Goal: Communication & Community: Answer question/provide support

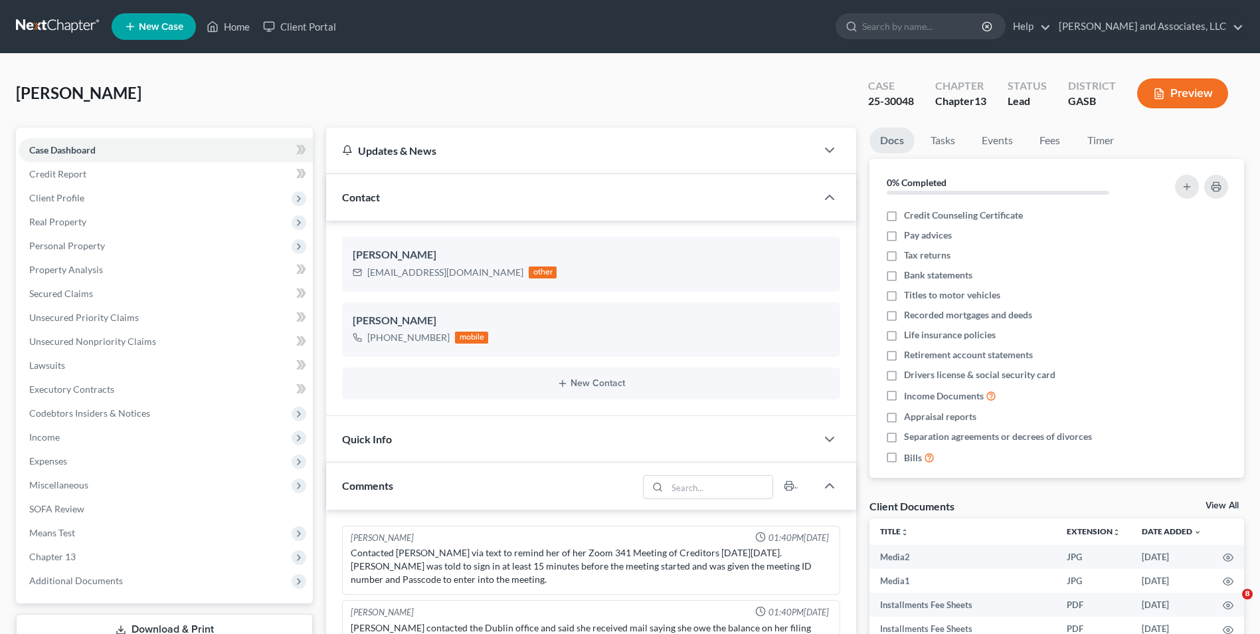
select select "0"
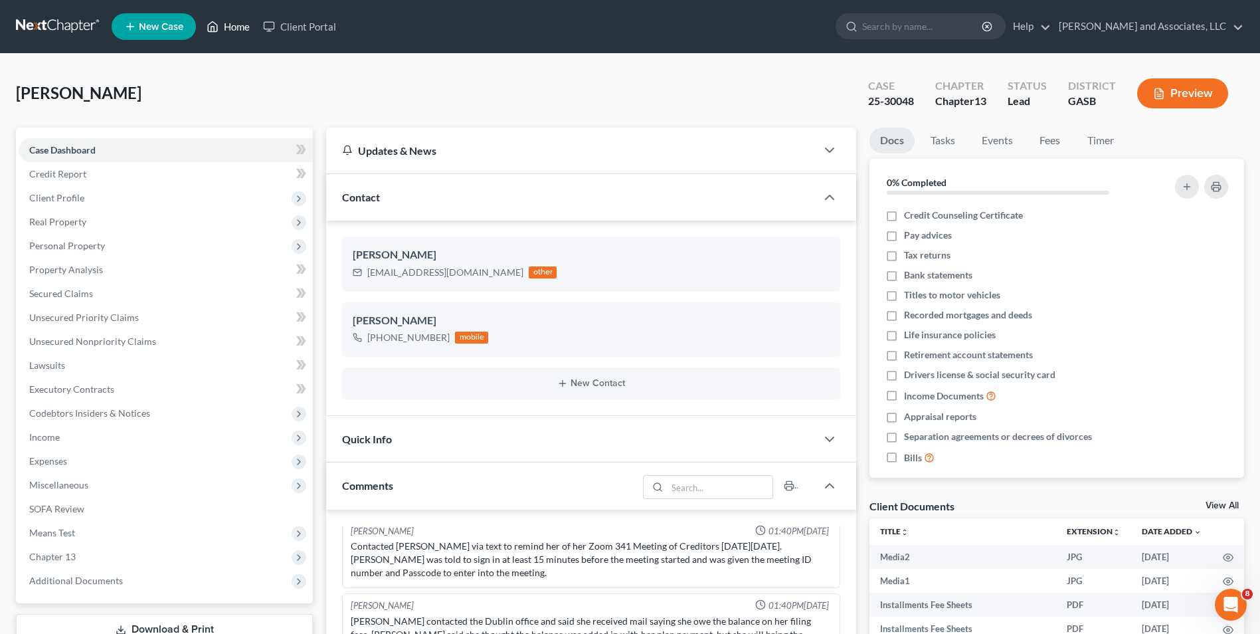
click at [240, 26] on link "Home" at bounding box center [228, 27] width 56 height 24
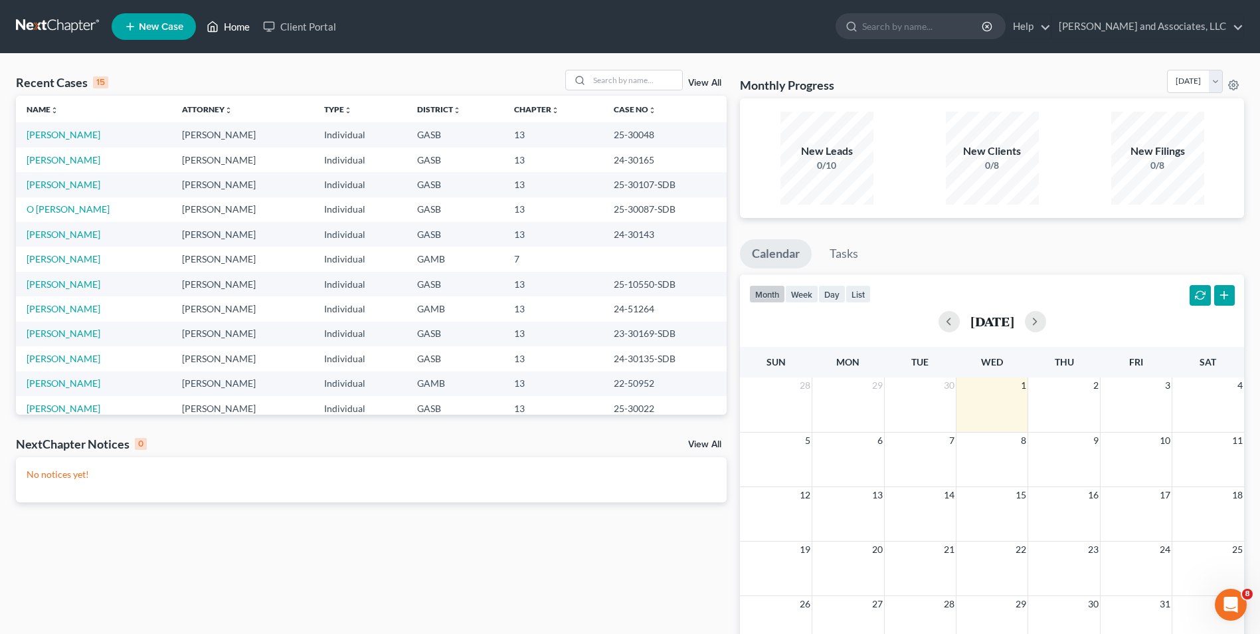
click at [239, 29] on link "Home" at bounding box center [228, 27] width 56 height 24
click at [604, 78] on input "search" at bounding box center [635, 79] width 93 height 19
type input "[PERSON_NAME]"
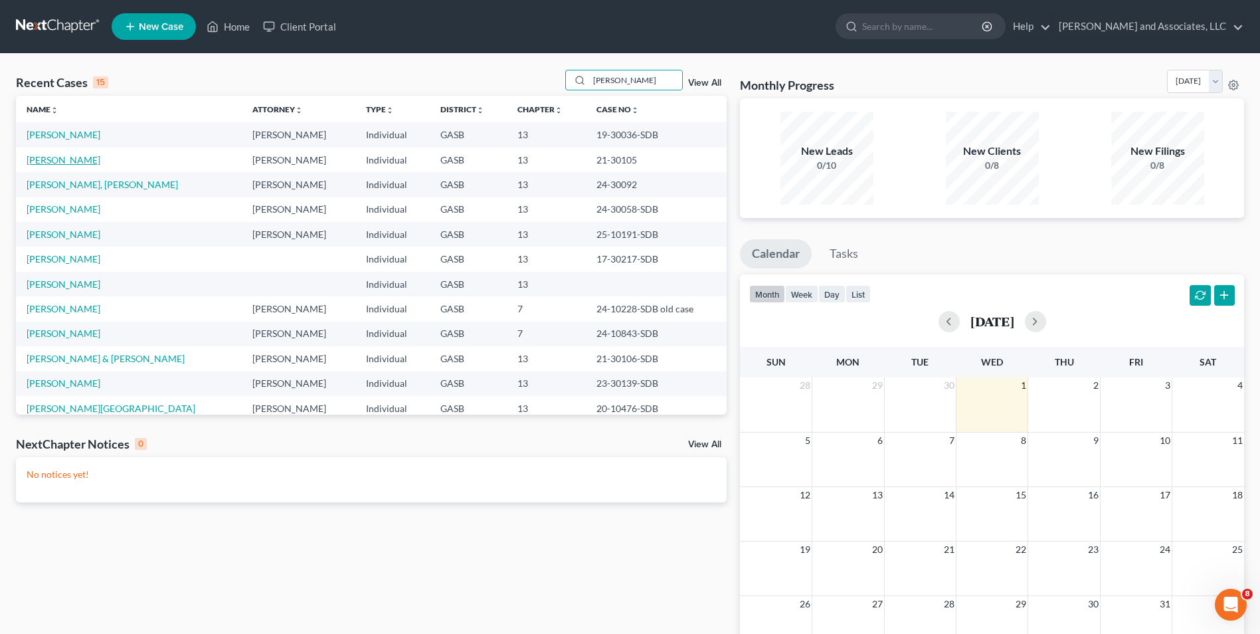
click at [72, 161] on link "[PERSON_NAME]" at bounding box center [64, 159] width 74 height 11
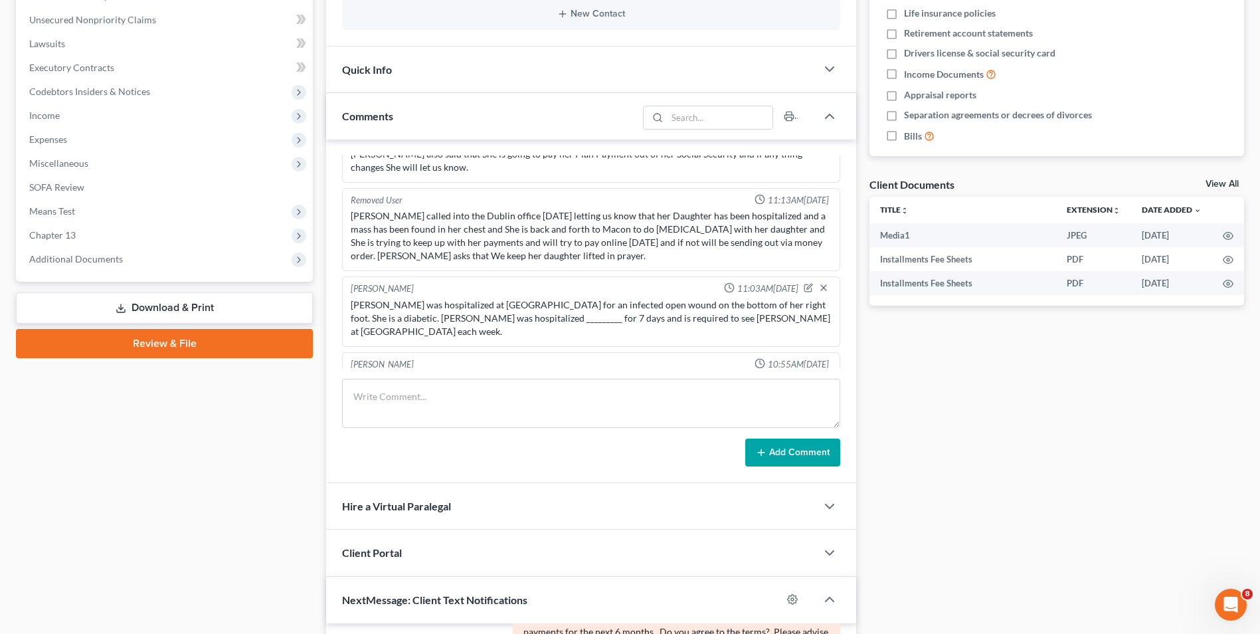
scroll to position [301, 0]
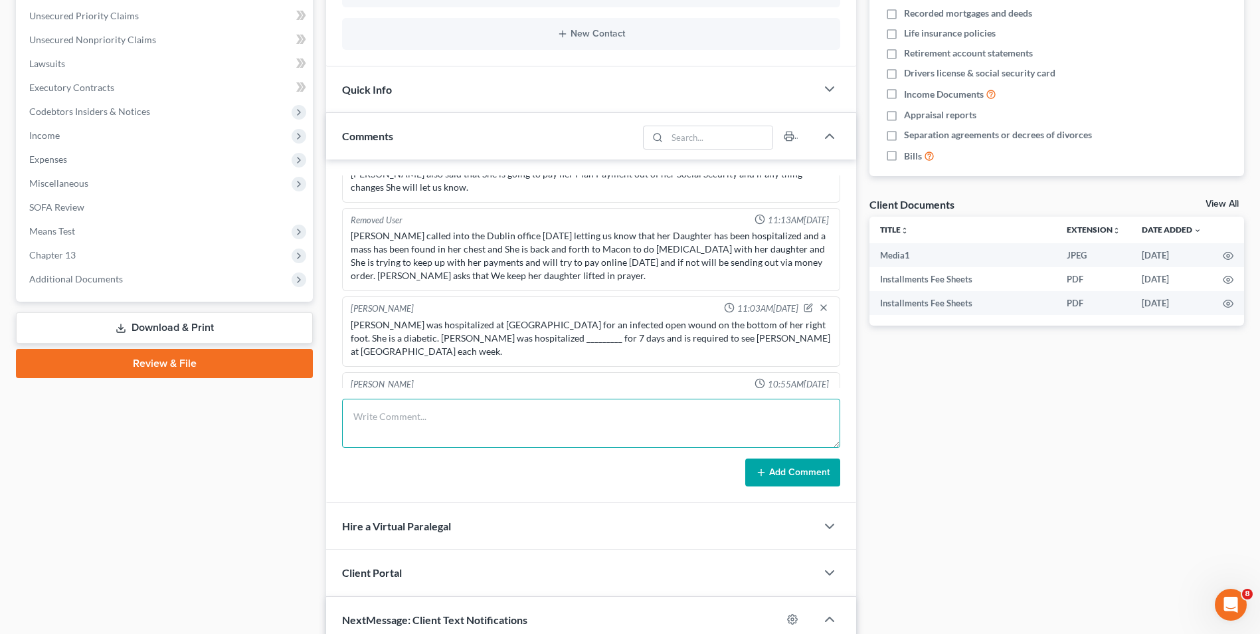
click at [377, 412] on textarea at bounding box center [591, 422] width 498 height 49
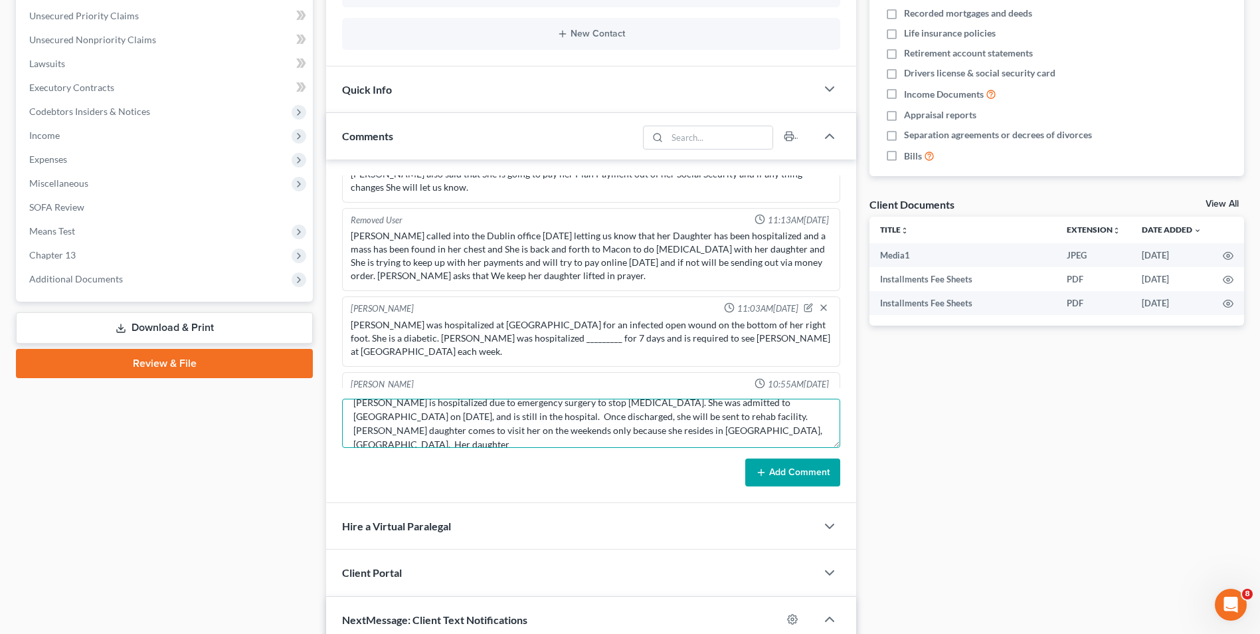
scroll to position [17, 0]
click at [661, 440] on textarea "[PERSON_NAME] is hospitalized due to emergency surgery to stop [MEDICAL_DATA]. …" at bounding box center [591, 422] width 498 height 49
drag, startPoint x: 638, startPoint y: 440, endPoint x: 780, endPoint y: 471, distance: 146.0
click at [780, 471] on form "[PERSON_NAME] is hospitalized due to emergency surgery to stop [MEDICAL_DATA]. …" at bounding box center [591, 442] width 498 height 88
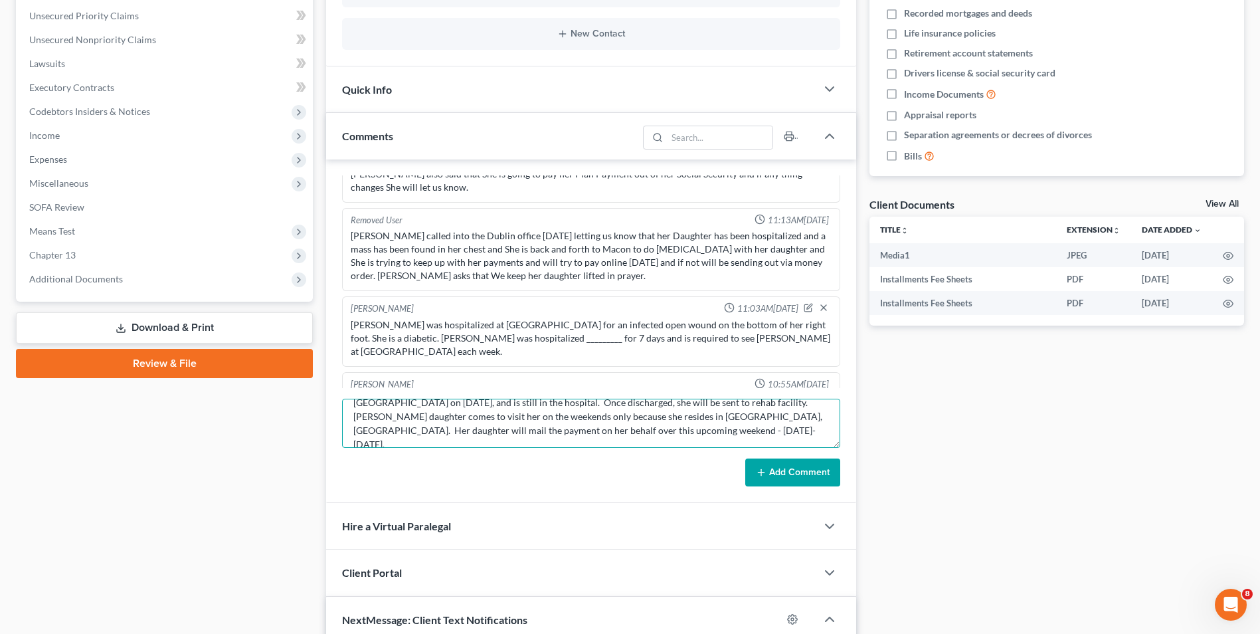
type textarea "[PERSON_NAME] is hospitalized due to emergency surgery to stop [MEDICAL_DATA]. …"
click at [780, 473] on button "Add Comment" at bounding box center [792, 472] width 95 height 28
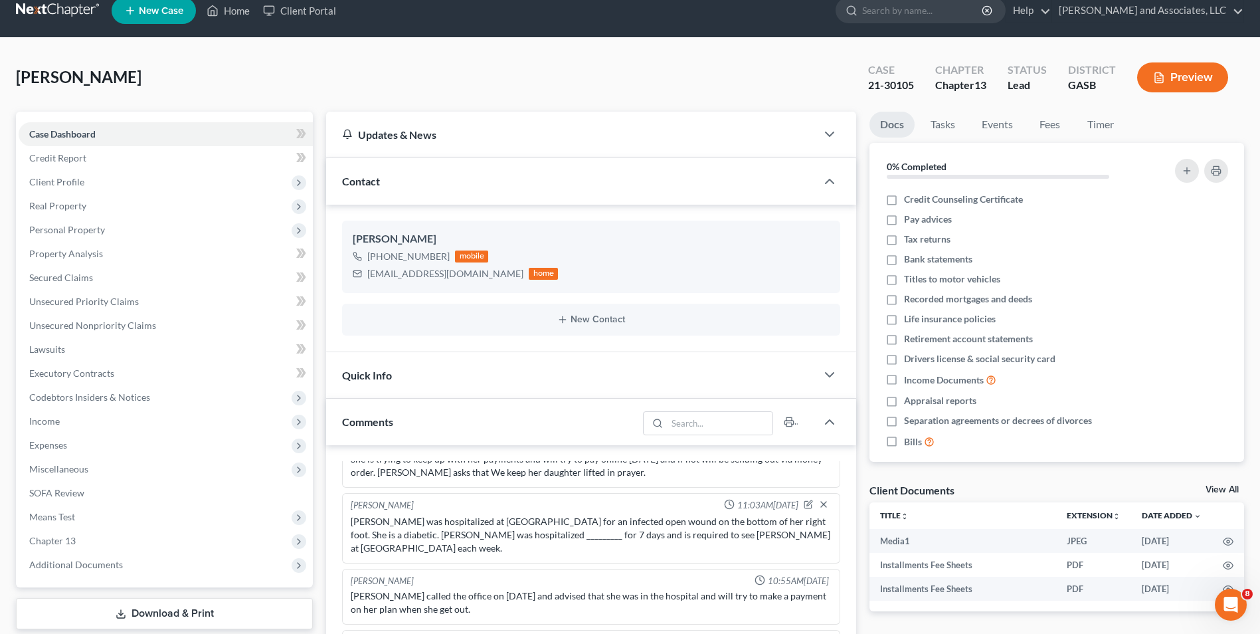
scroll to position [0, 0]
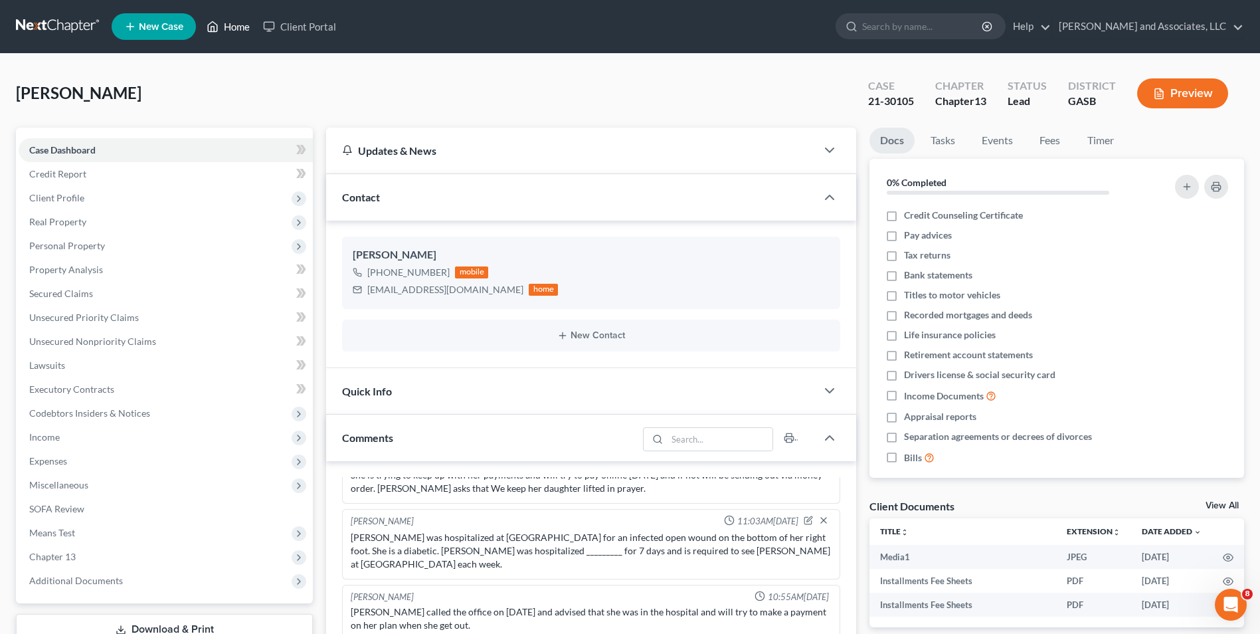
click at [236, 25] on link "Home" at bounding box center [228, 27] width 56 height 24
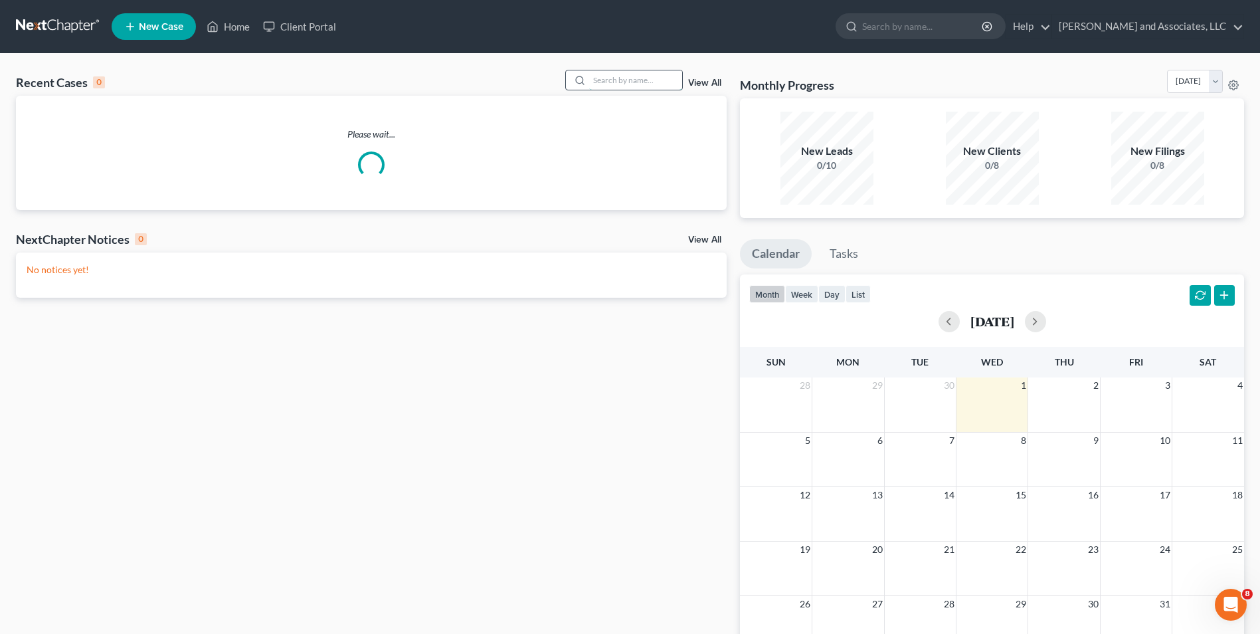
click at [602, 82] on input "search" at bounding box center [635, 79] width 93 height 19
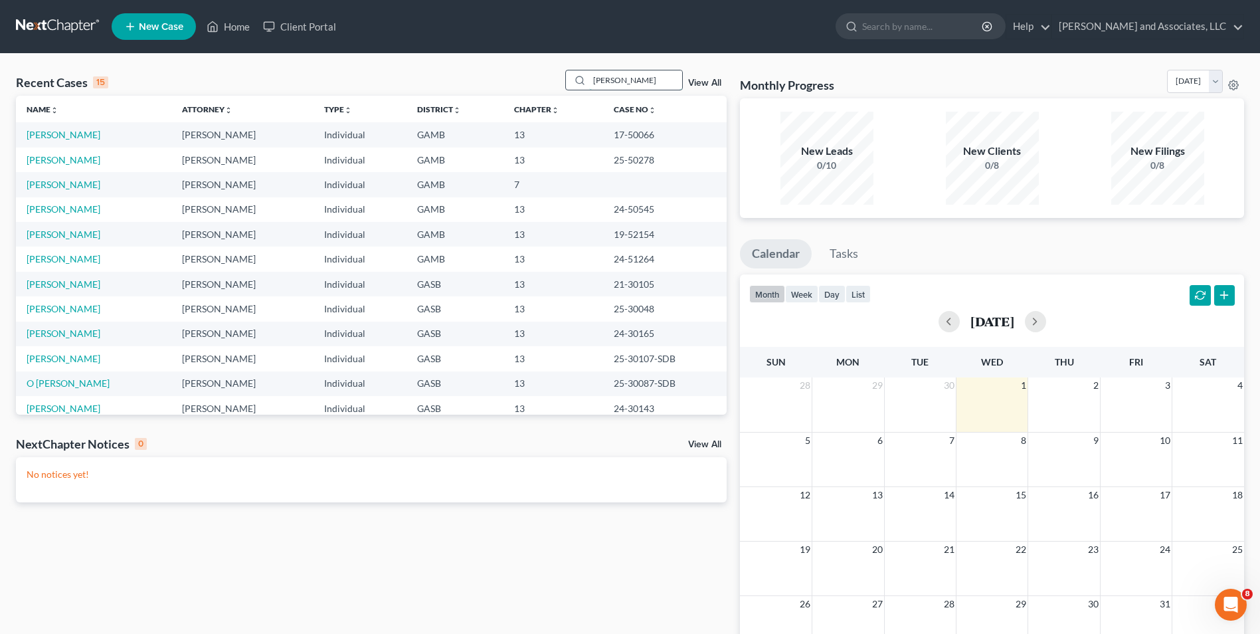
type input "[PERSON_NAME]"
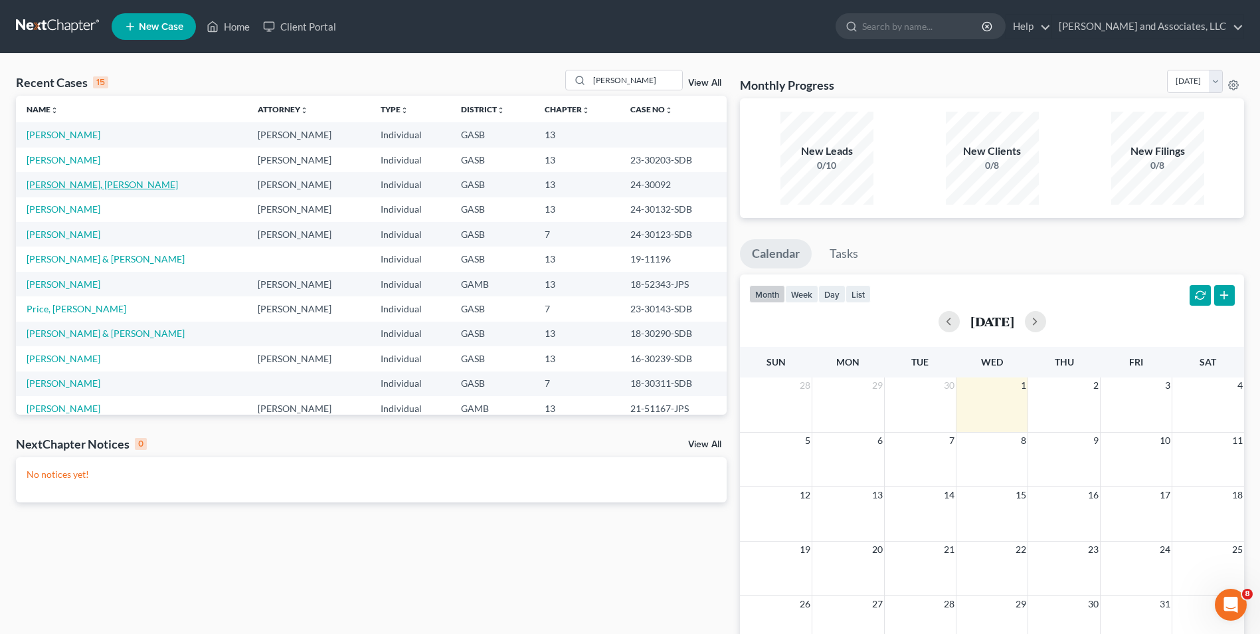
click at [73, 182] on link "[PERSON_NAME], [PERSON_NAME]" at bounding box center [102, 184] width 151 height 11
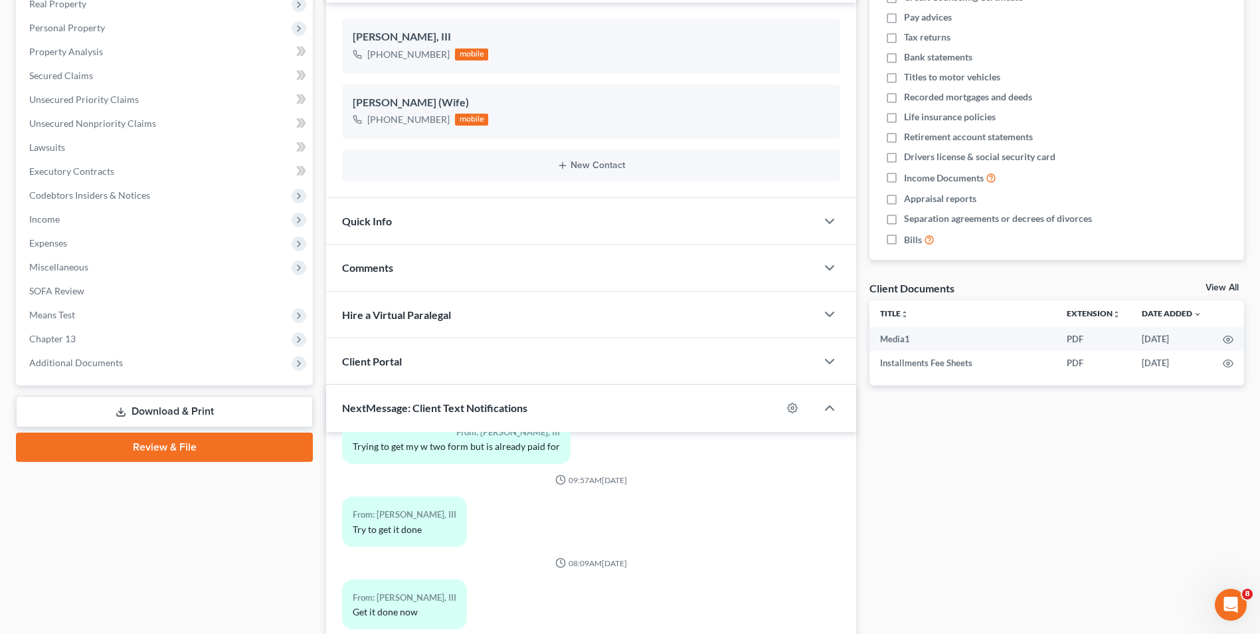
scroll to position [364, 0]
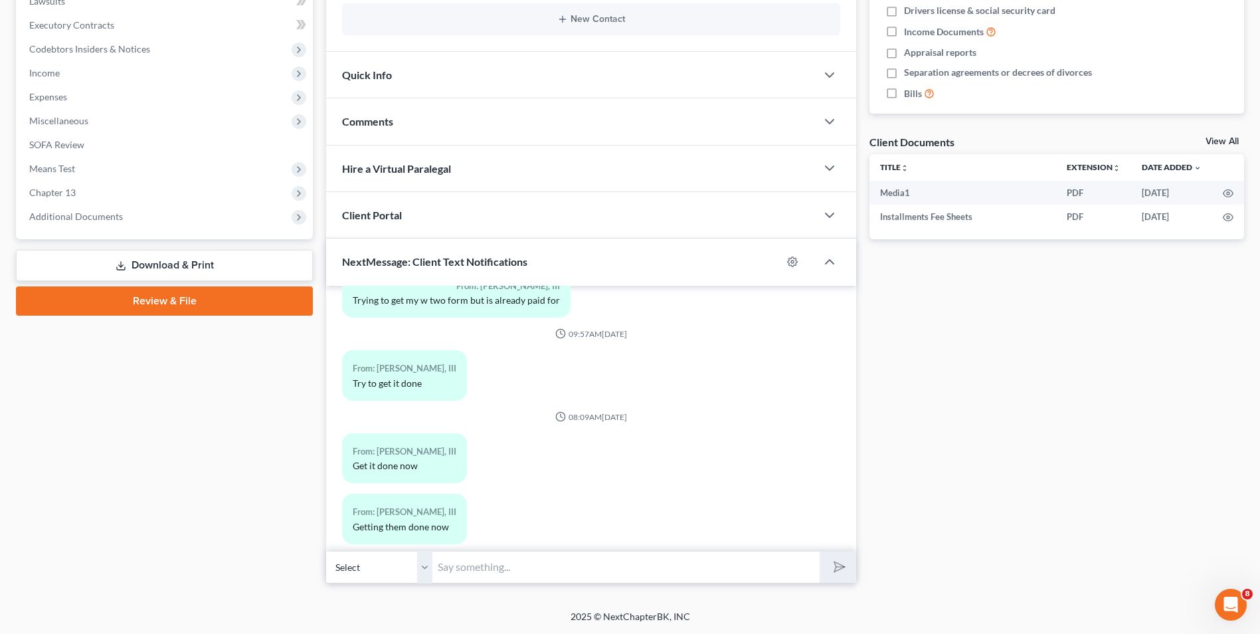
click at [511, 576] on input "text" at bounding box center [625, 567] width 387 height 33
drag, startPoint x: 738, startPoint y: 566, endPoint x: 705, endPoint y: 562, distance: 34.0
click at [705, 562] on input "[PERSON_NAME], this is Attorney [PERSON_NAME]. Please advise if you are still w…" at bounding box center [625, 567] width 387 height 33
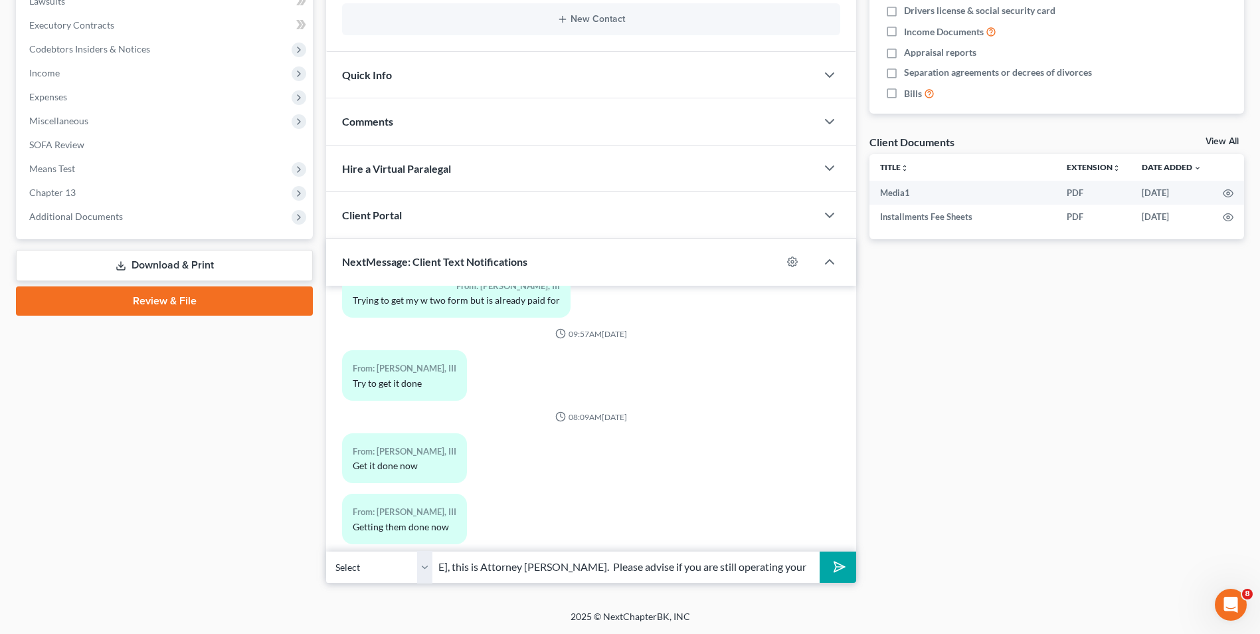
drag, startPoint x: 673, startPoint y: 568, endPoint x: 863, endPoint y: 578, distance: 189.5
click at [863, 578] on div "Updates & News × [US_STATE] [GEOGRAPHIC_DATA] Notes Take a look at NextChapter'…" at bounding box center [784, 173] width 931 height 819
type input "[PERSON_NAME], this is Attorney [PERSON_NAME]. Please advise if you operated yo…"
click at [819, 551] on button "submit" at bounding box center [837, 566] width 37 height 31
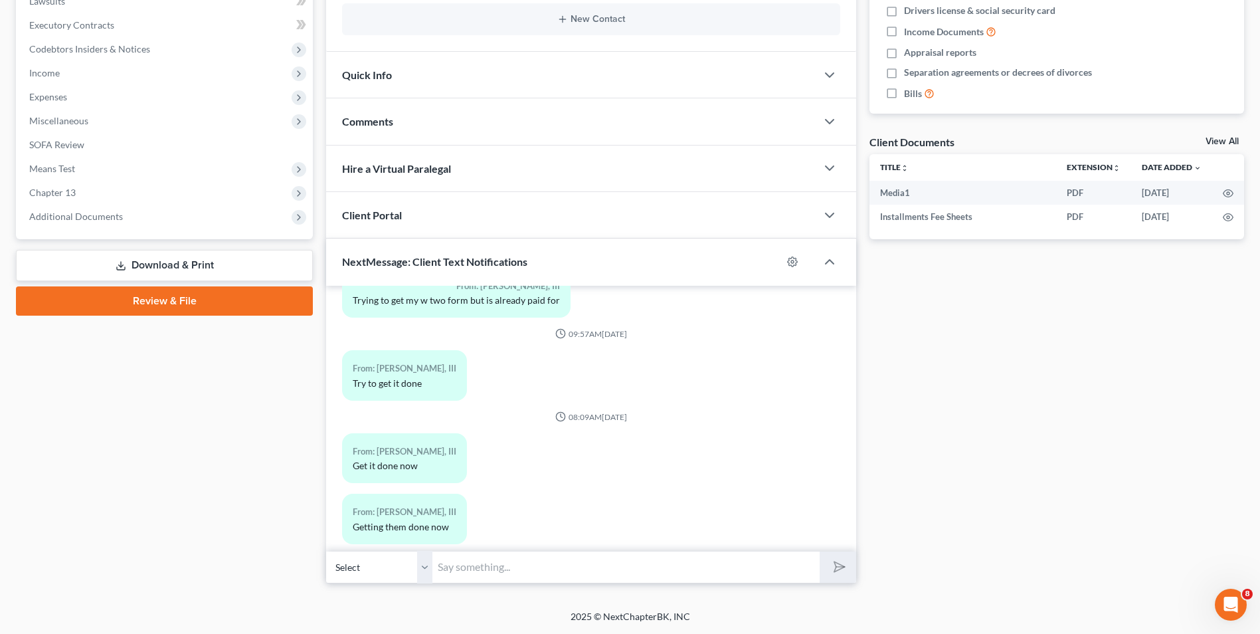
scroll to position [9781, 0]
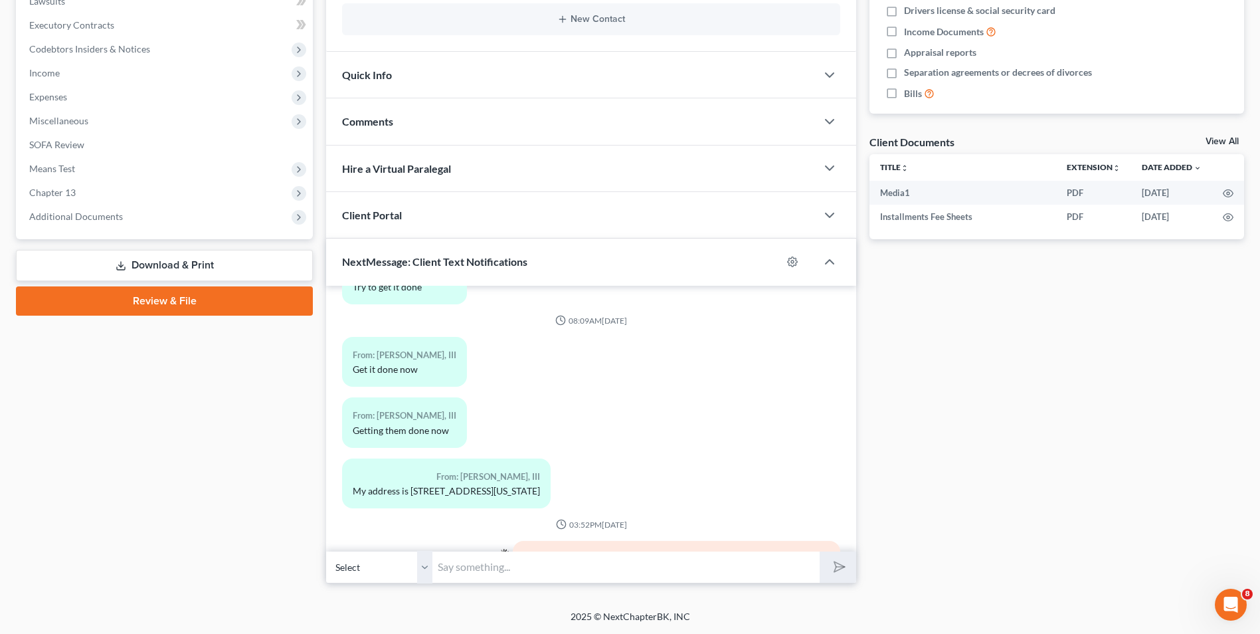
click at [516, 552] on input "text" at bounding box center [625, 567] width 387 height 33
click at [484, 568] on input "text" at bounding box center [625, 567] width 387 height 33
click at [456, 568] on input "text" at bounding box center [625, 567] width 387 height 33
type input "You had a cooking business that you advised the court of."
click at [819, 551] on button "submit" at bounding box center [837, 566] width 37 height 31
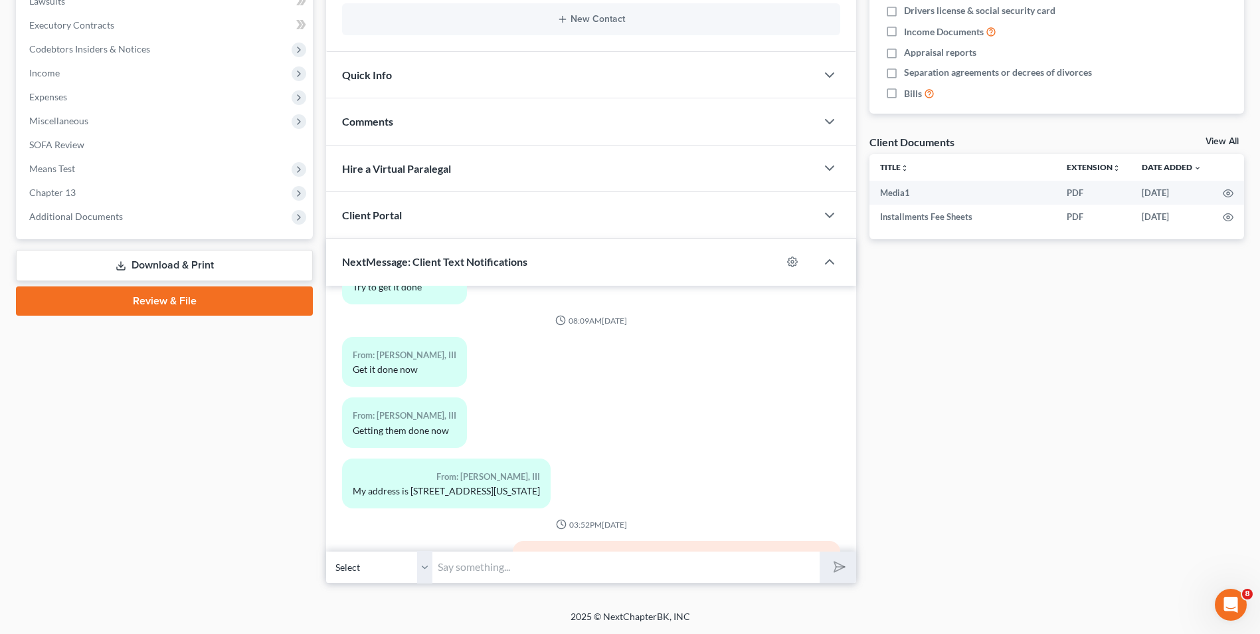
scroll to position [9903, 0]
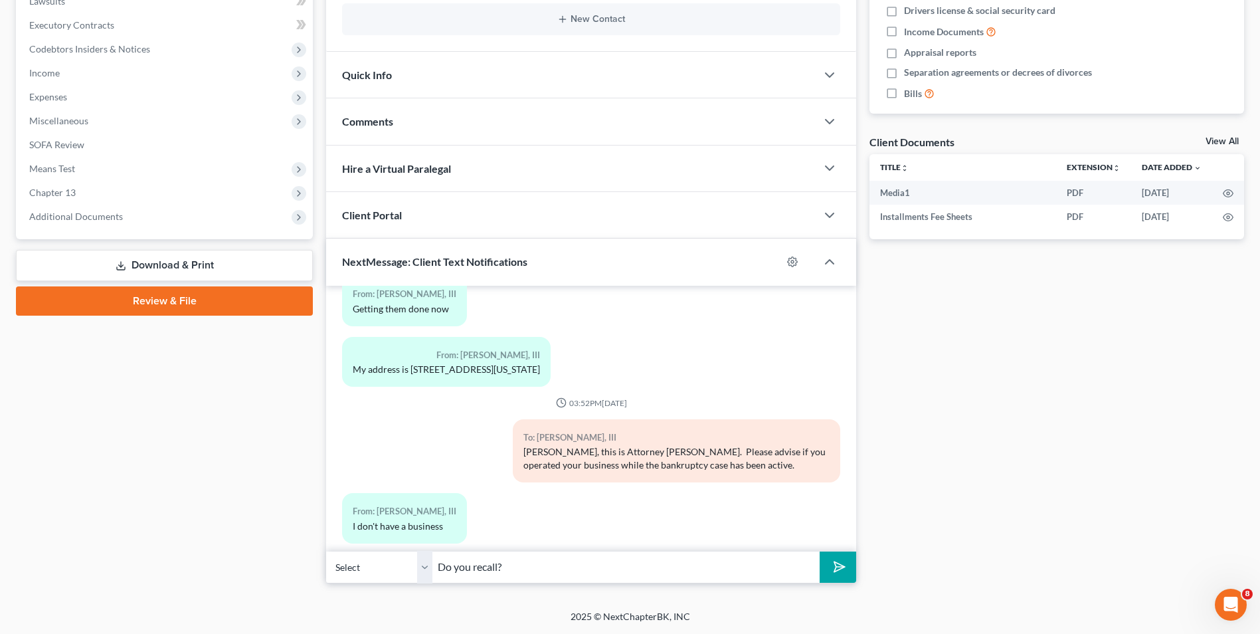
type input "Do you recall?"
click at [819, 551] on button "submit" at bounding box center [837, 566] width 37 height 31
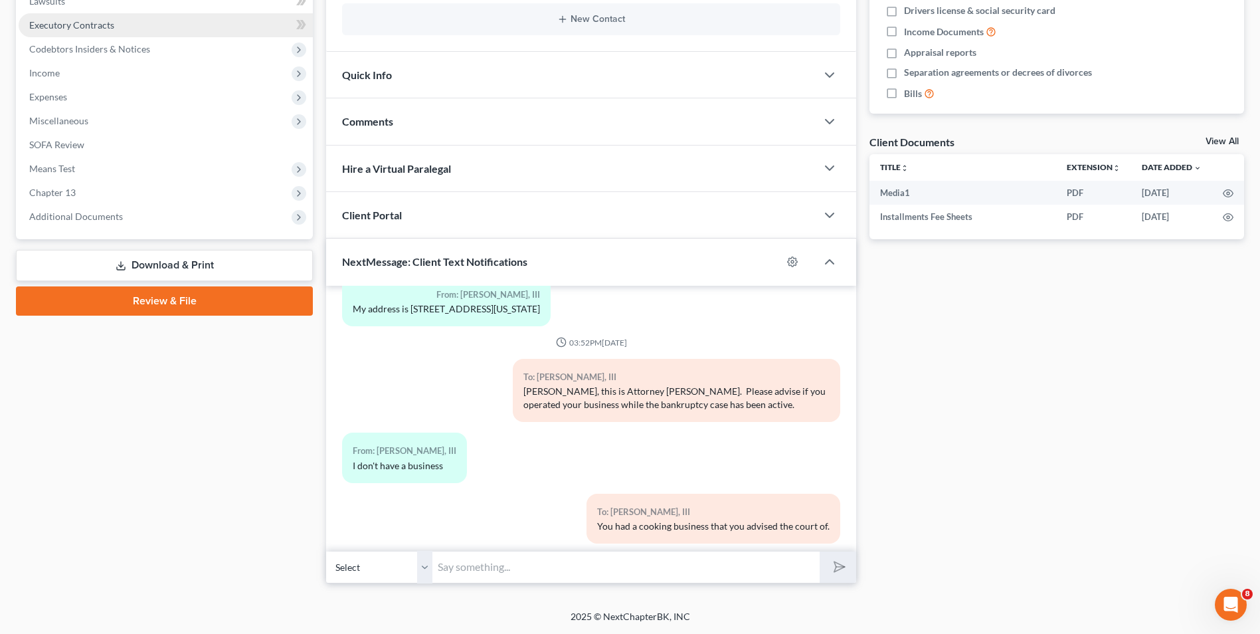
drag, startPoint x: 216, startPoint y: 40, endPoint x: 197, endPoint y: 27, distance: 23.4
click at [216, 40] on span "Codebtors Insiders & Notices" at bounding box center [166, 49] width 294 height 24
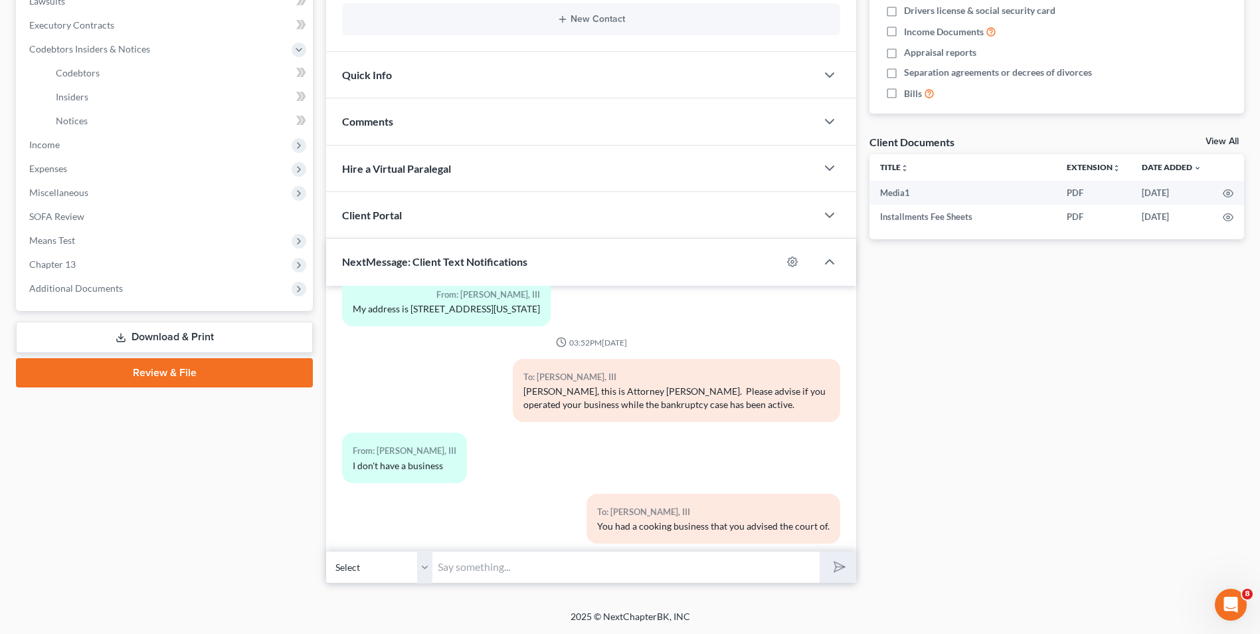
scroll to position [10024, 0]
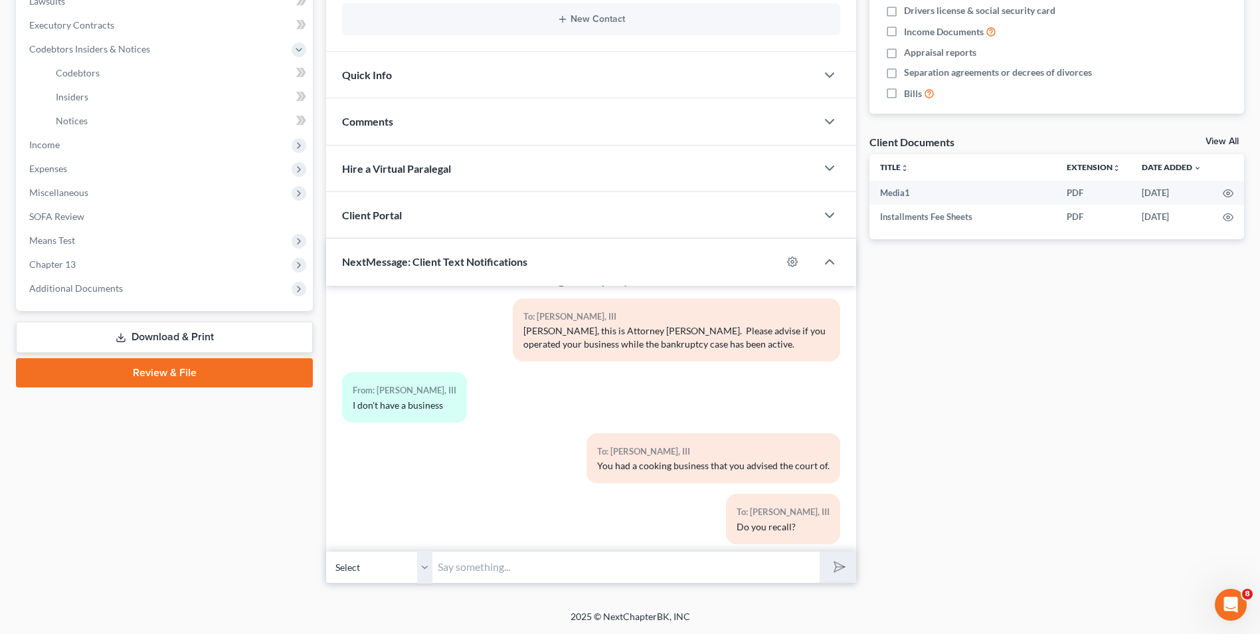
click at [456, 561] on input "text" at bounding box center [625, 567] width 387 height 33
click at [819, 551] on button "submit" at bounding box center [837, 566] width 37 height 31
type input "I am reviewing your file to determine what business the Trustee thinks that you…"
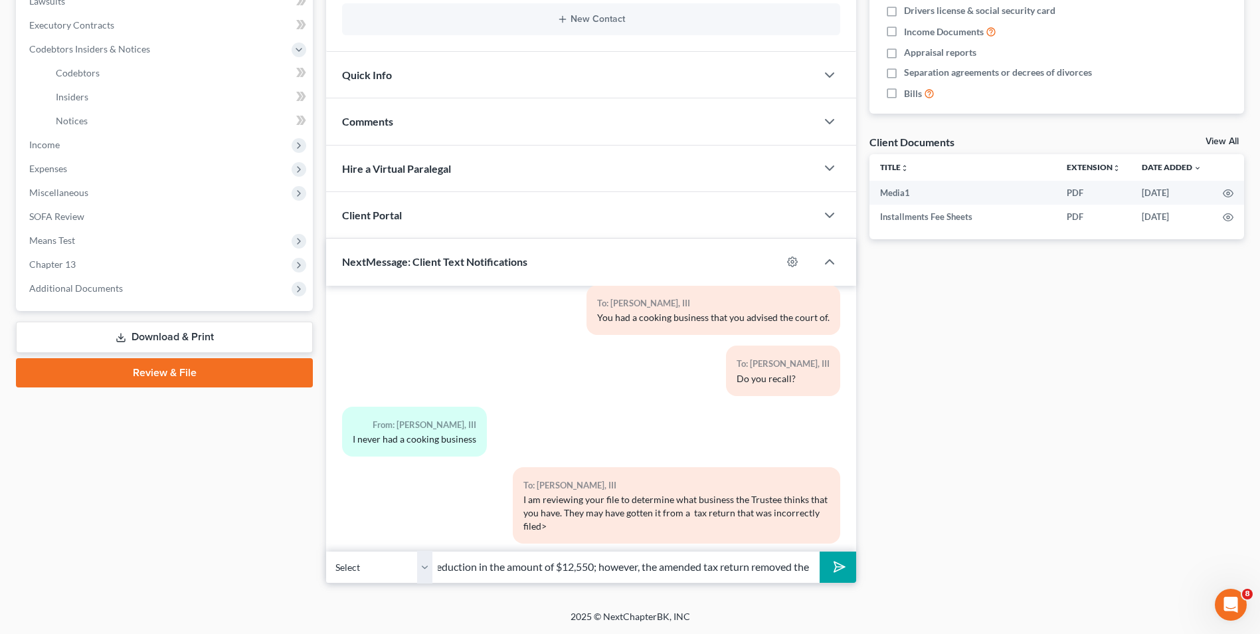
scroll to position [0, 0]
drag, startPoint x: 804, startPoint y: 569, endPoint x: 392, endPoint y: 568, distance: 412.4
click at [392, 568] on div "Select [PHONE_NUMBER] - [PERSON_NAME], III [PHONE_NUMBER] - [PERSON_NAME] (Wife…" at bounding box center [591, 566] width 530 height 31
type input "e"
paste input "used by sole proprietors and certain single-member LLCs to report income or los…"
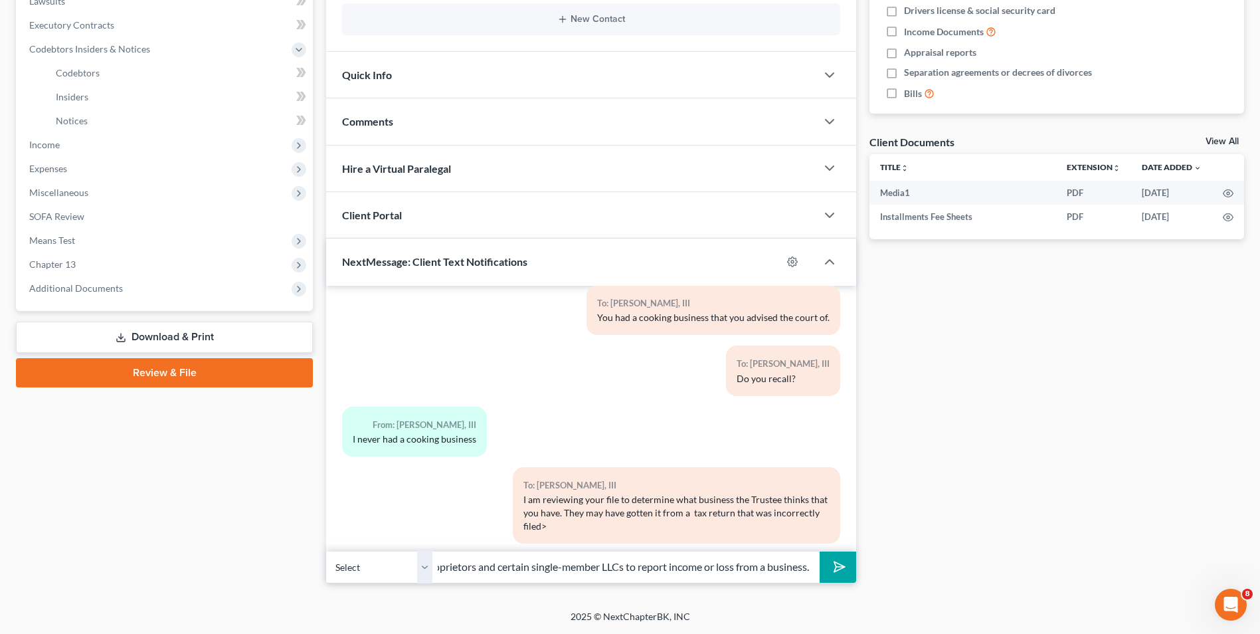
scroll to position [0, 346]
type input "Tax returns 2021 and 2022 removed Schedule C - form is used by sole proprietors…"
click at [829, 566] on icon "submit" at bounding box center [836, 566] width 19 height 19
click at [575, 566] on input "Tax returns 2021 and 2022 removed Schedule C - form is used by sole proprietors…" at bounding box center [625, 567] width 387 height 33
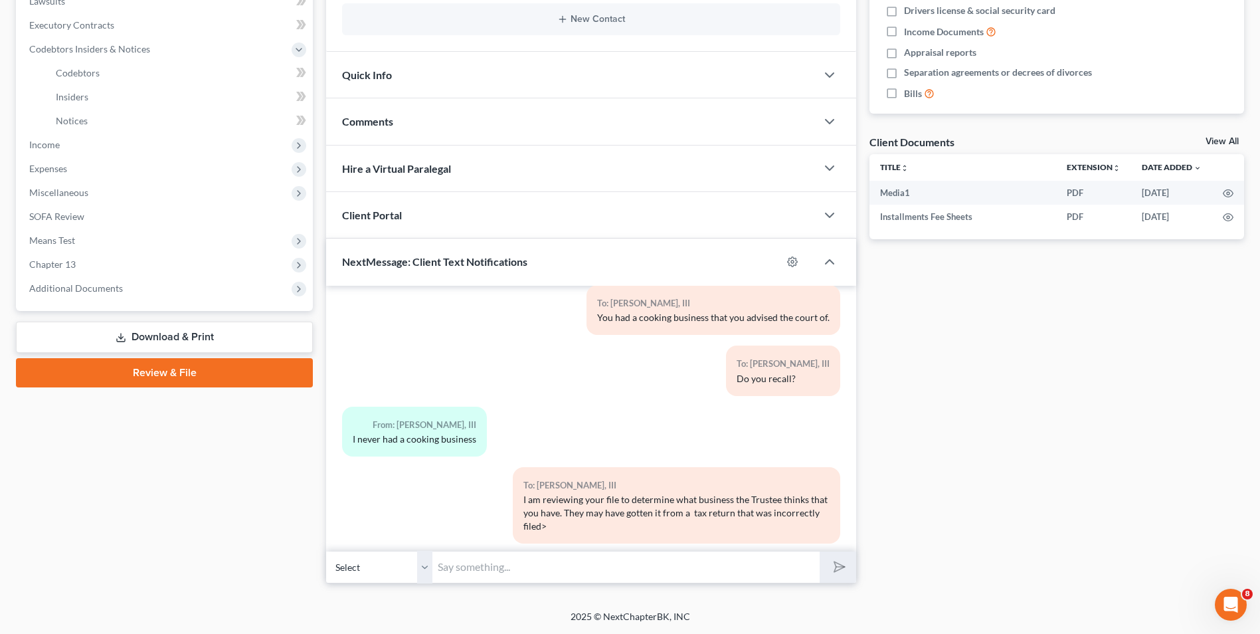
click at [575, 566] on input "text" at bounding box center [625, 567] width 387 height 33
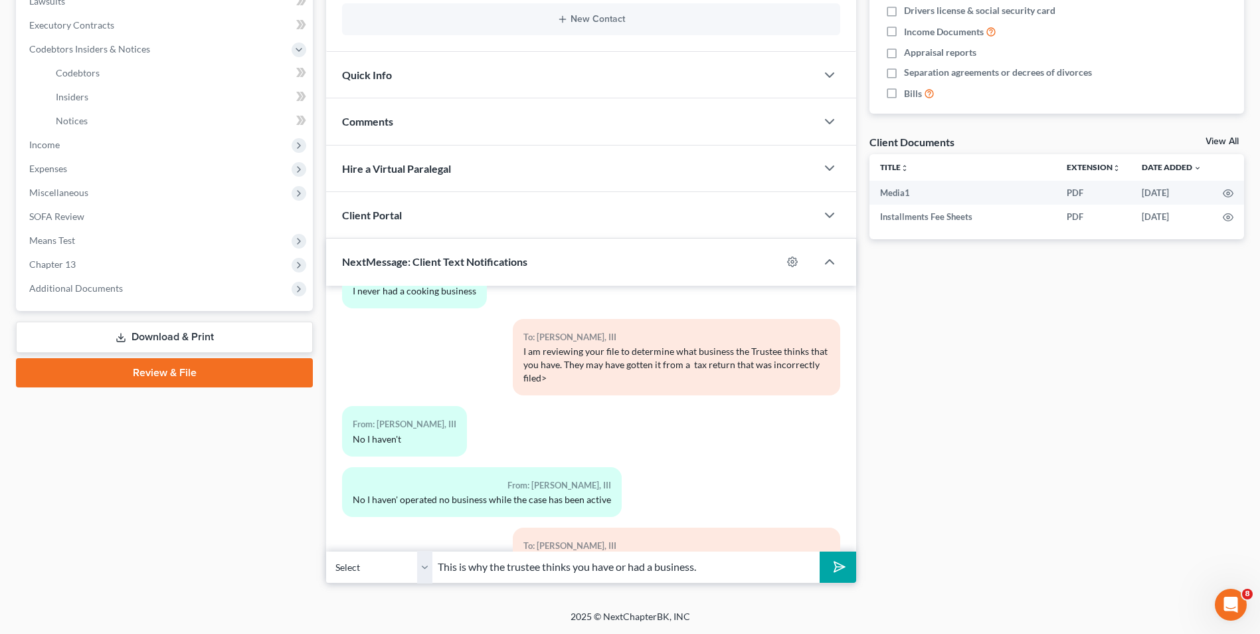
type input "This is why the trustee thinks you have or had a business."
click at [819, 551] on button "submit" at bounding box center [837, 566] width 37 height 31
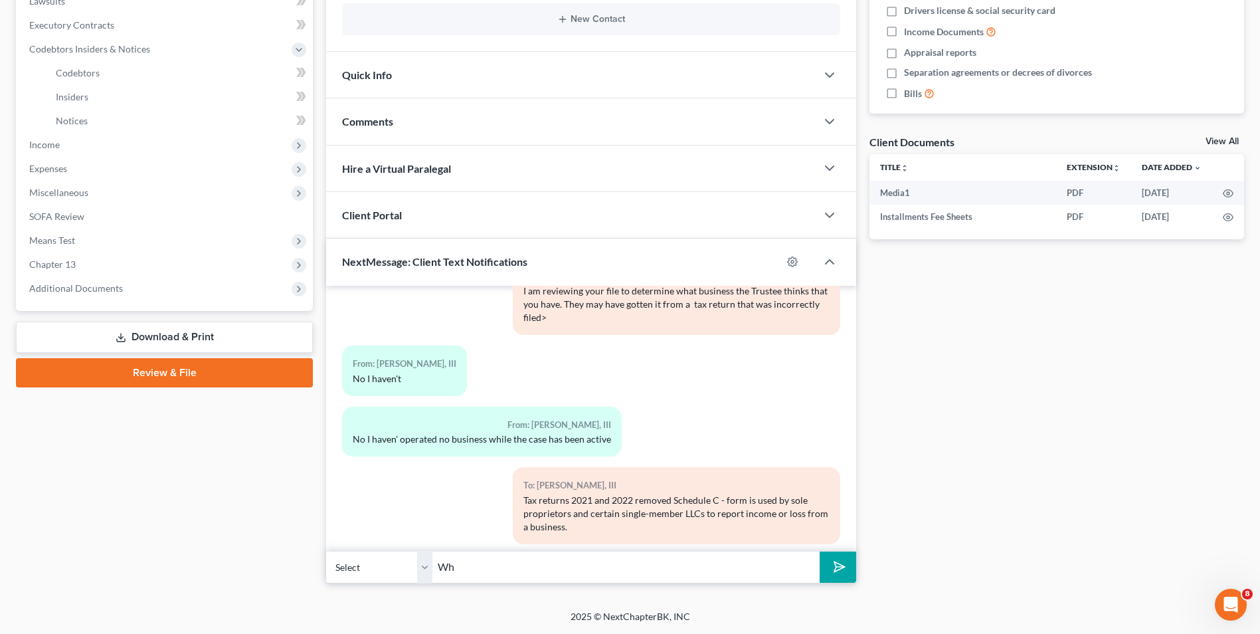
type input "W"
type input "d"
type input "Did you have a business BEFORE you filed bankruptcy?"
click at [819, 551] on button "submit" at bounding box center [837, 566] width 37 height 31
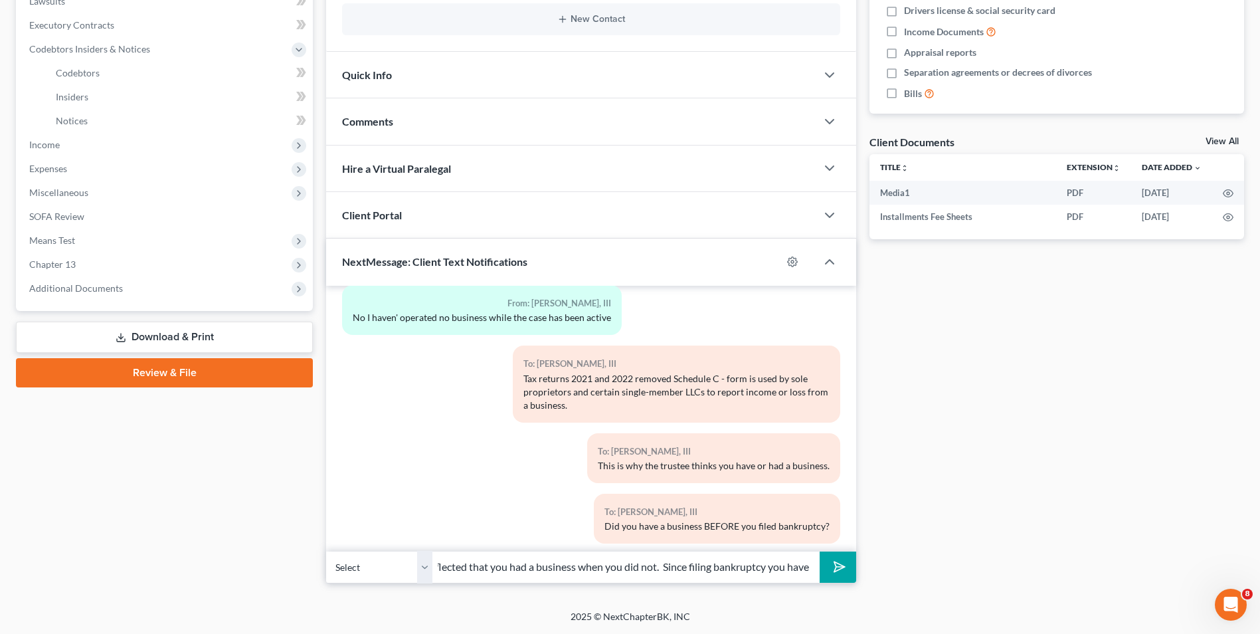
scroll to position [0, 220]
click at [816, 564] on input "Ok, so the tax preparer you used previously reflected that you had a business w…" at bounding box center [625, 567] width 387 height 33
click at [808, 566] on input "Ok, so the tax preparer you used previously reflected that you had a business w…" at bounding box center [625, 567] width 387 height 33
type input "Ok, so the tax preparer you used previously reflected that you had a business w…"
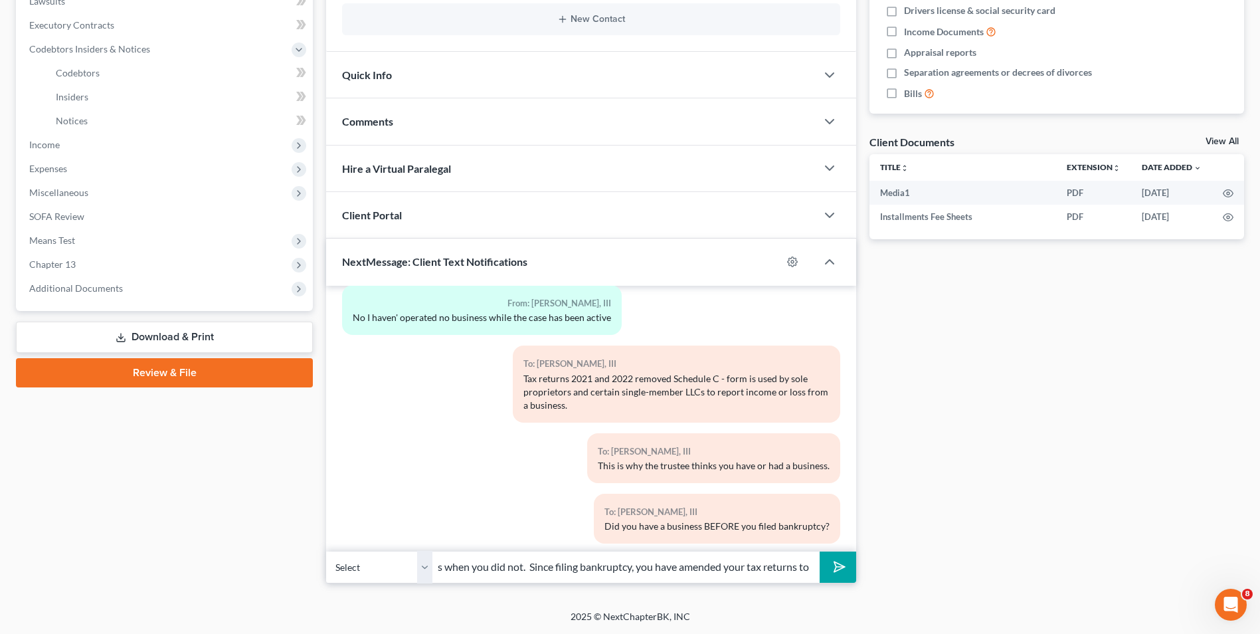
scroll to position [0, 0]
click at [839, 564] on polygon "submit" at bounding box center [837, 566] width 16 height 16
click at [614, 568] on input "text" at bounding box center [625, 567] width 387 height 33
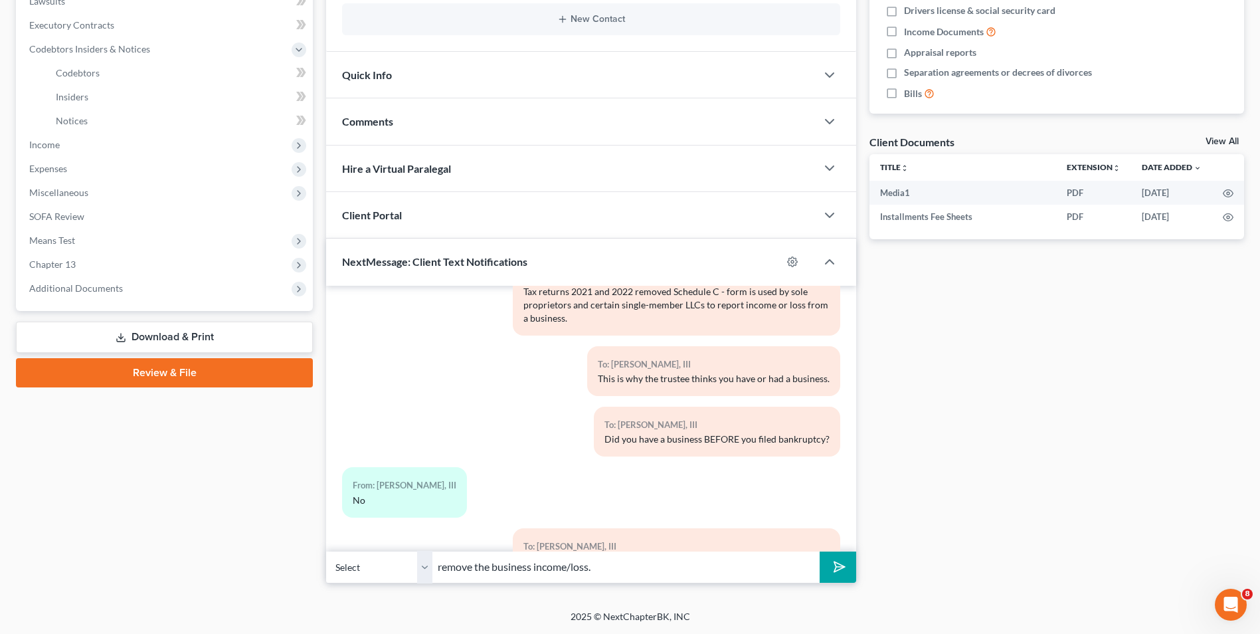
type input "remove the business income/loss."
click at [819, 551] on button "submit" at bounding box center [837, 566] width 37 height 31
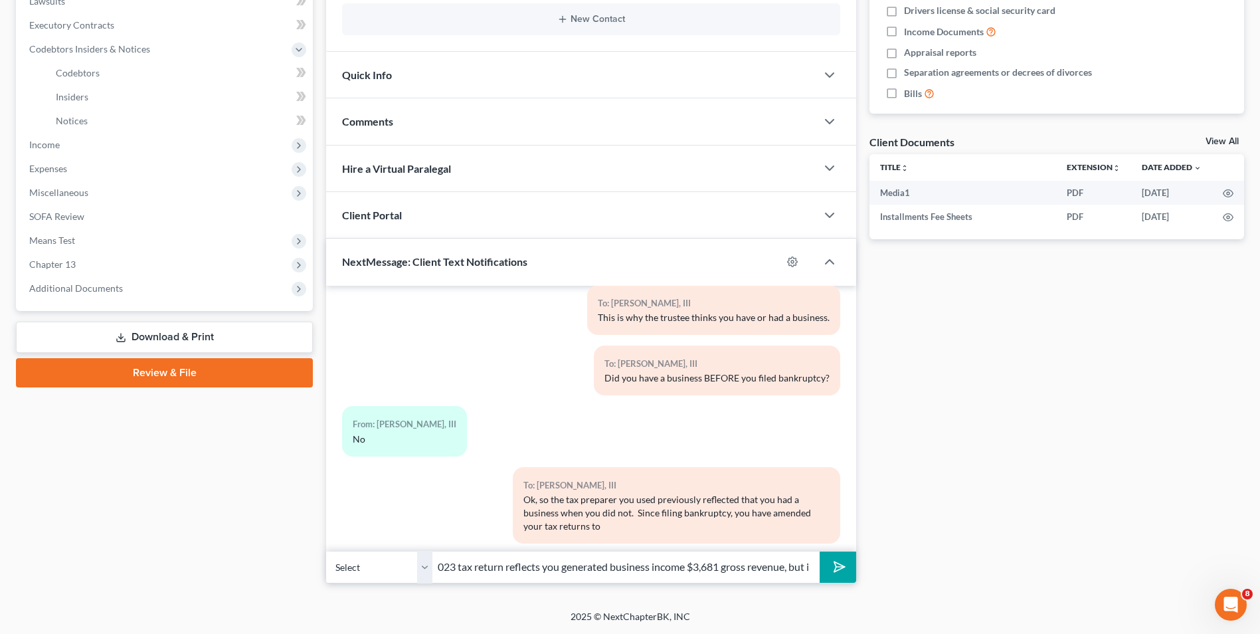
scroll to position [0, 349]
type input "I am reviewing the Trustee's notes for your case and it indicates that your 202…"
click at [848, 559] on button "submit" at bounding box center [837, 566] width 37 height 31
click at [703, 568] on input "I am reviewing the Trustee's notes for your case and it indicates that your 202…" at bounding box center [625, 567] width 387 height 33
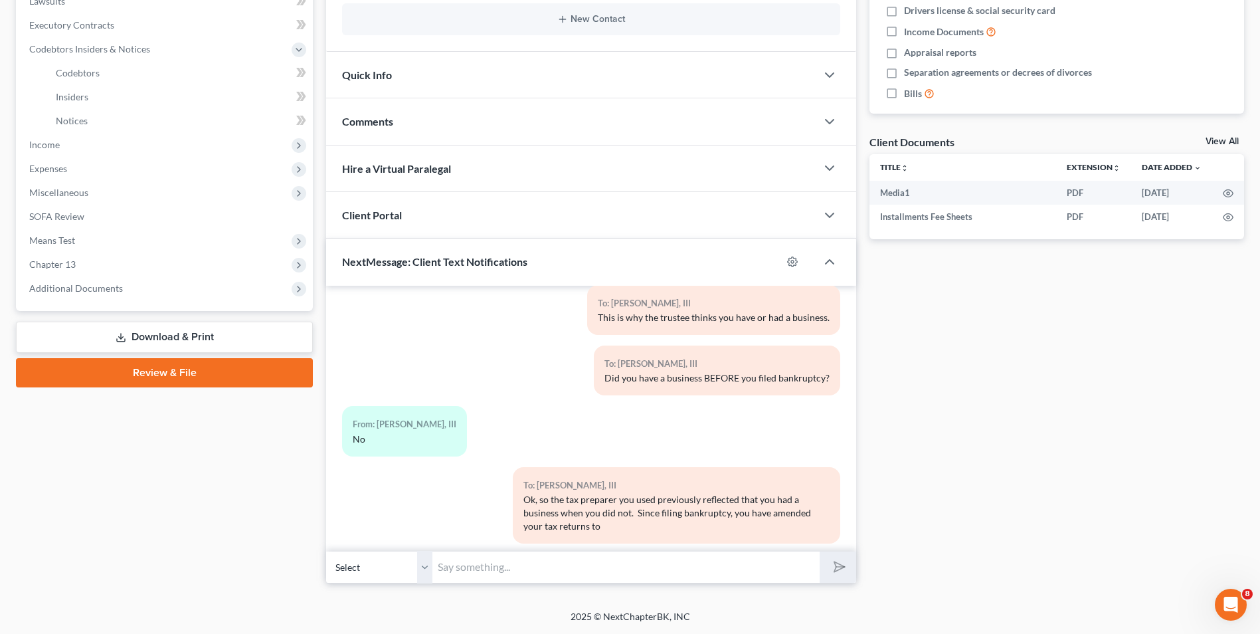
scroll to position [10737, 0]
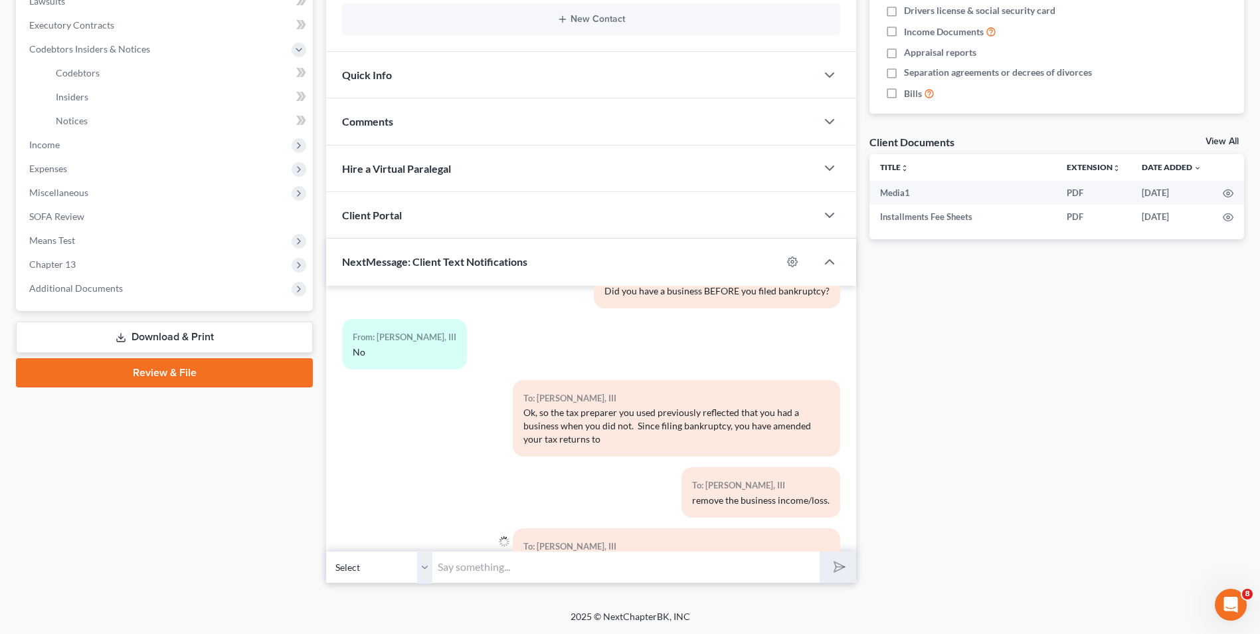
click at [702, 568] on input "text" at bounding box center [625, 567] width 387 height 33
type input "incurred $37,172.00 of expenses."
click at [819, 551] on button "submit" at bounding box center [837, 566] width 37 height 31
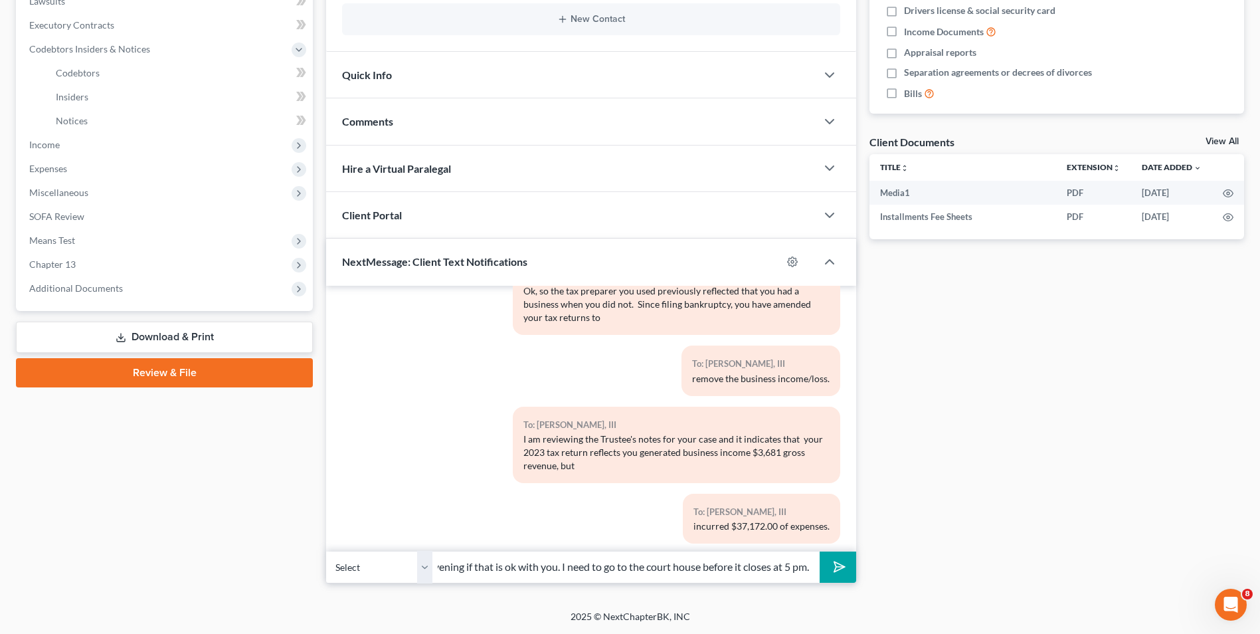
scroll to position [0, 176]
type input "I will probably call you later on this evening if that is ok with you. I need t…"
click at [819, 551] on button "submit" at bounding box center [837, 566] width 37 height 31
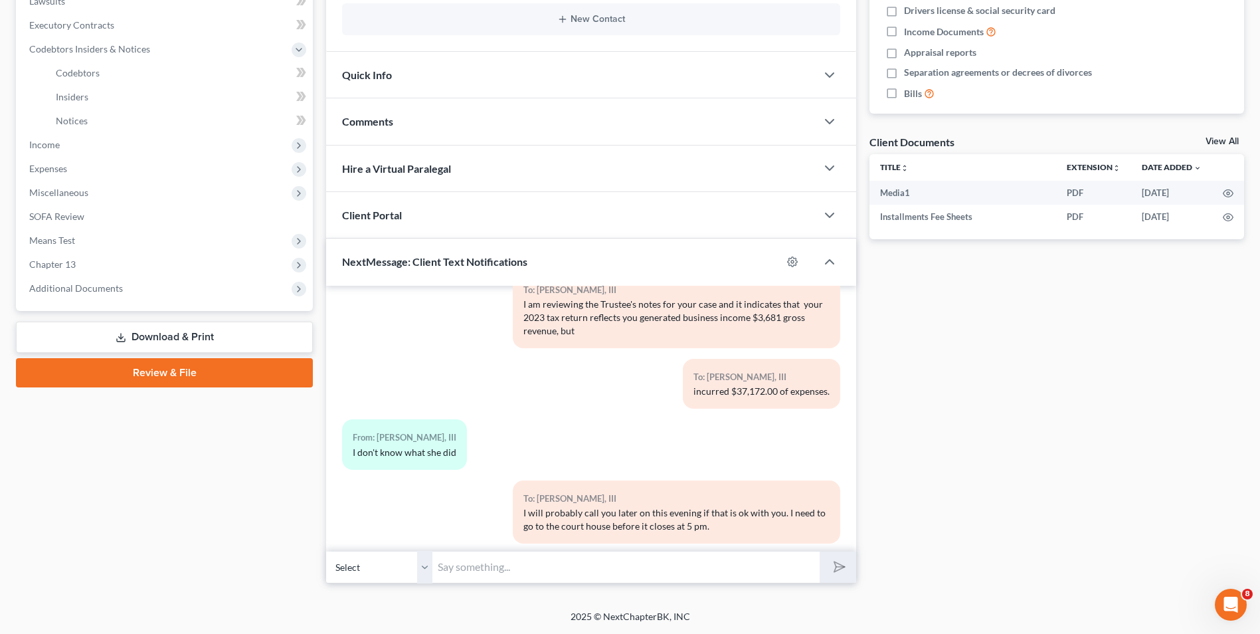
scroll to position [11054, 0]
